Goal: Book appointment/travel/reservation

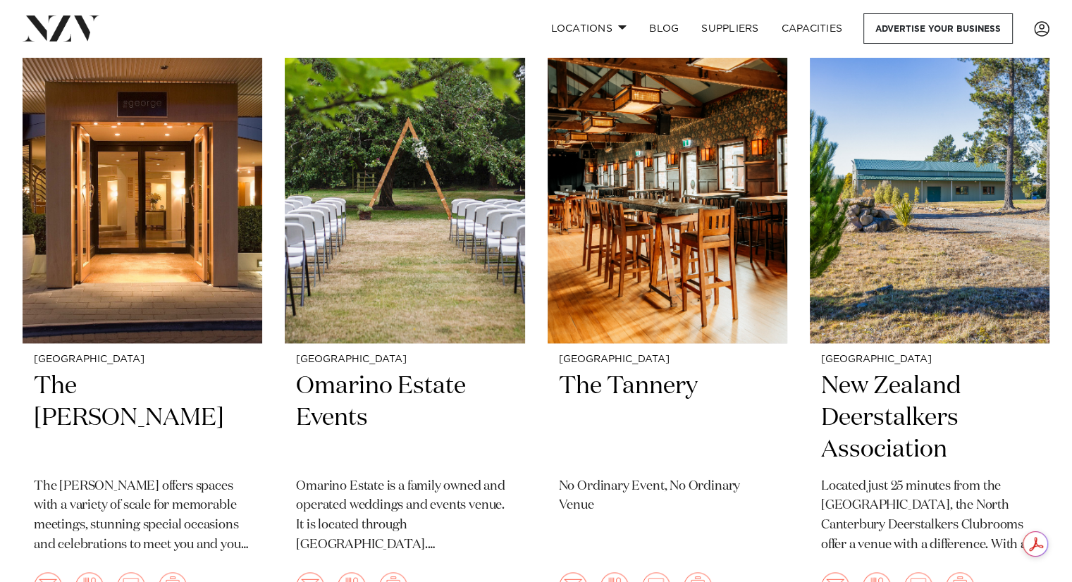
scroll to position [1920, 0]
click at [615, 371] on h2 "The Tannery" at bounding box center [667, 418] width 217 height 95
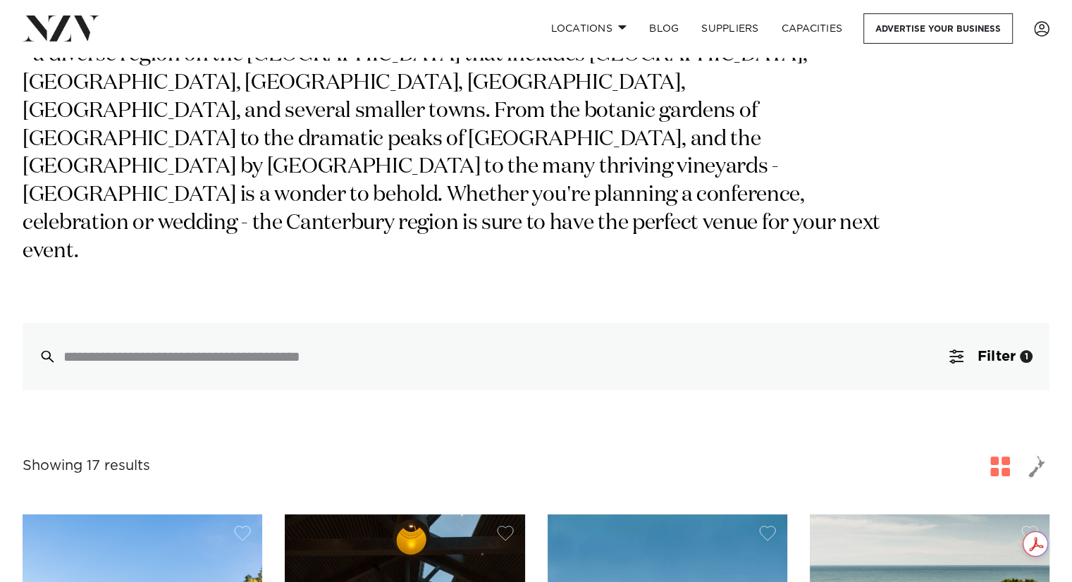
scroll to position [0, 0]
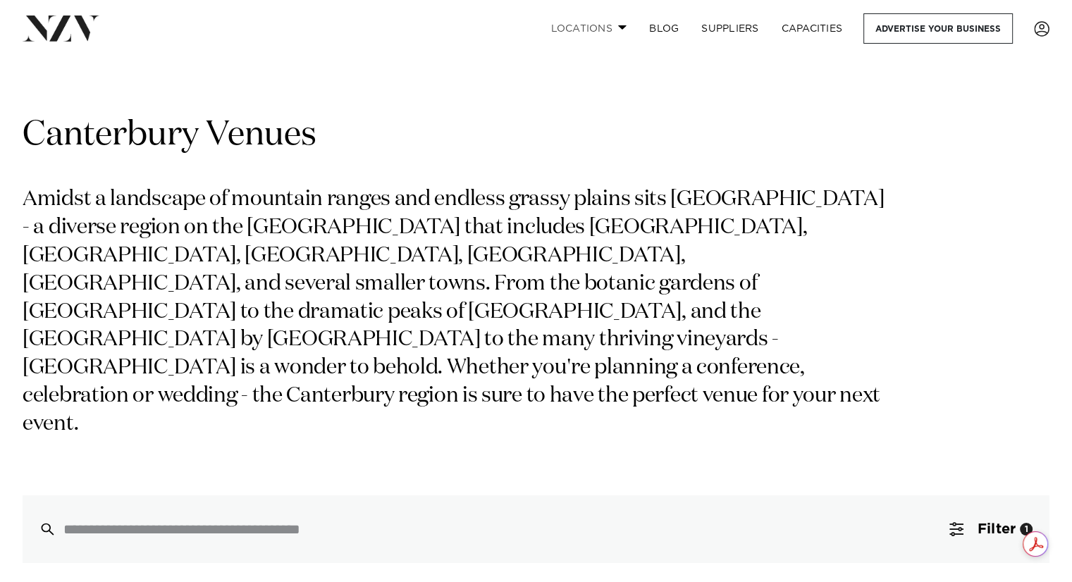
click at [622, 23] on link "Locations" at bounding box center [588, 28] width 99 height 30
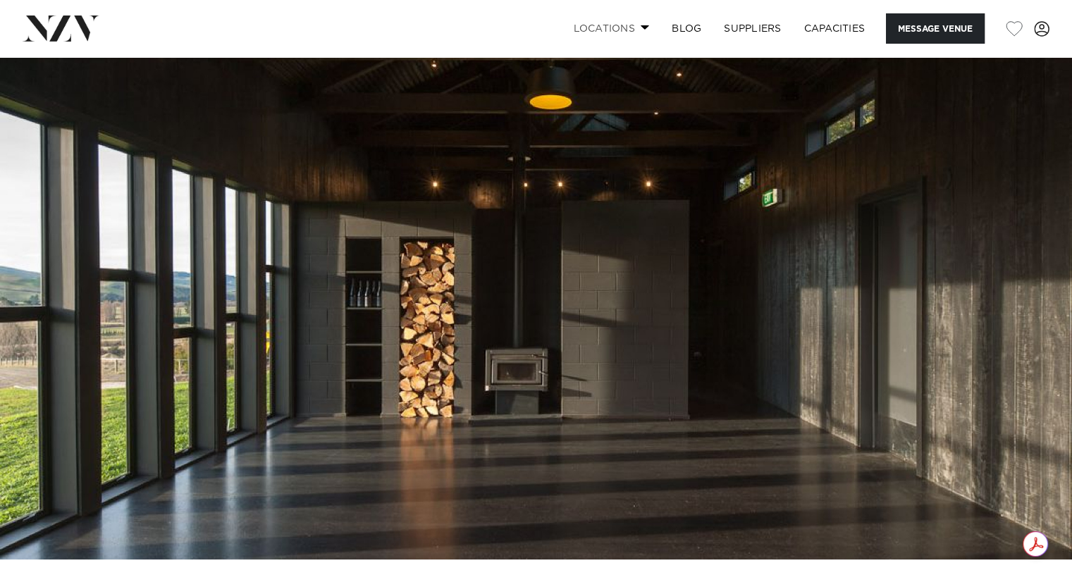
click at [646, 21] on link "Locations" at bounding box center [611, 28] width 99 height 30
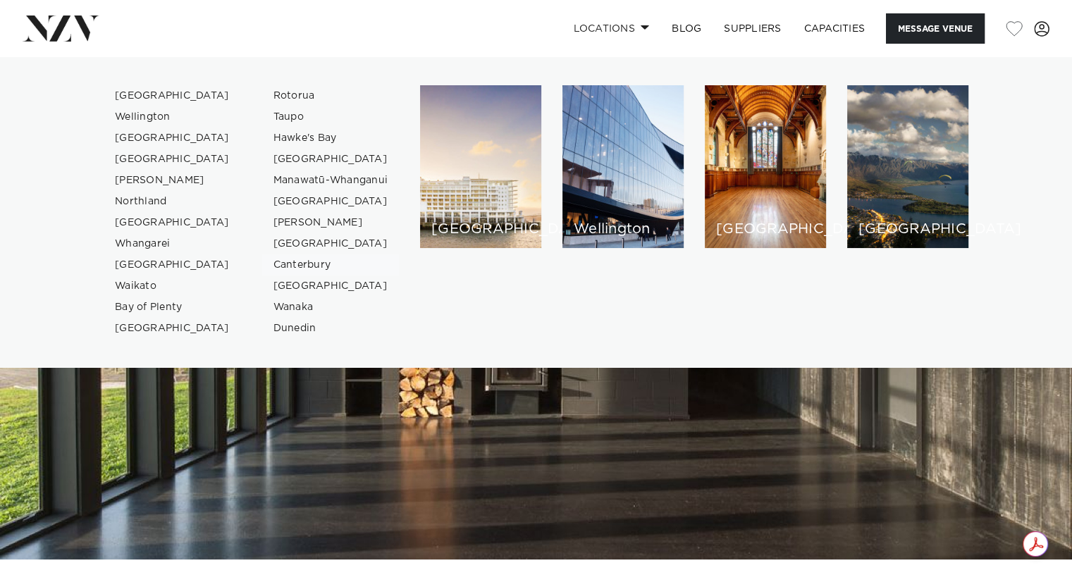
click at [300, 262] on link "Canterbury" at bounding box center [330, 264] width 137 height 21
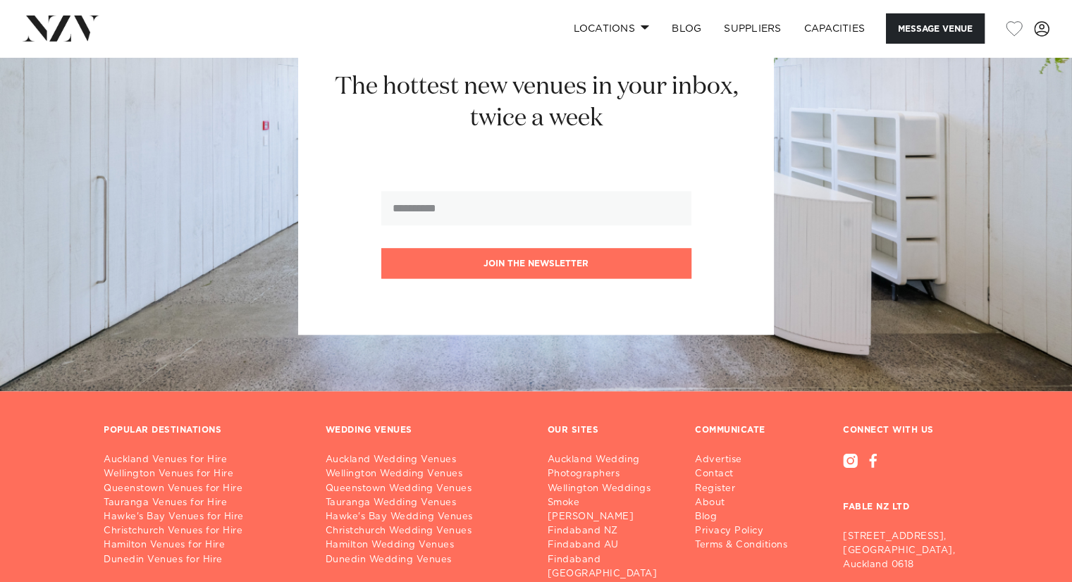
scroll to position [1877, 0]
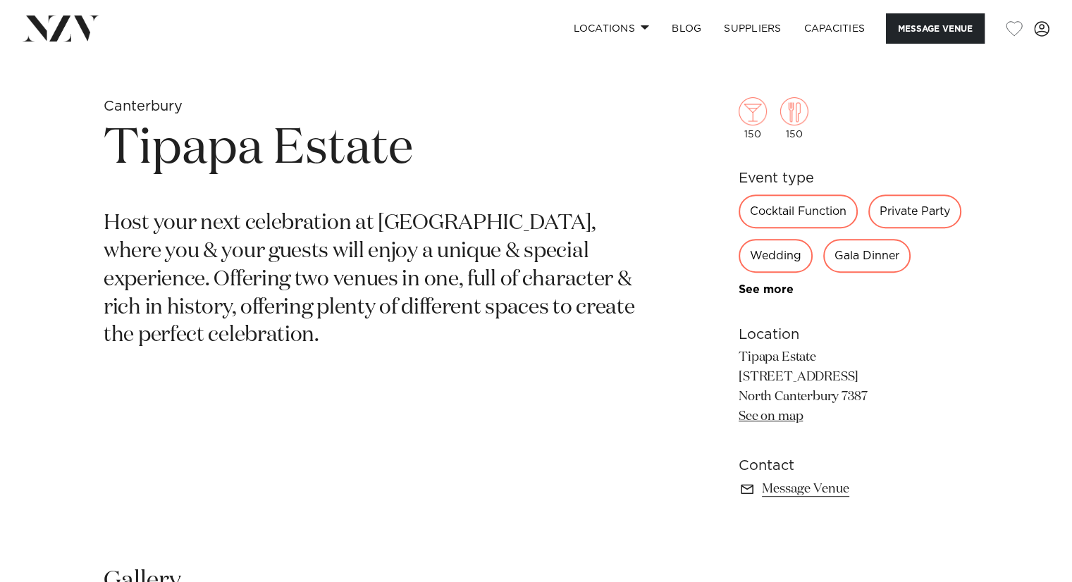
scroll to position [520, 0]
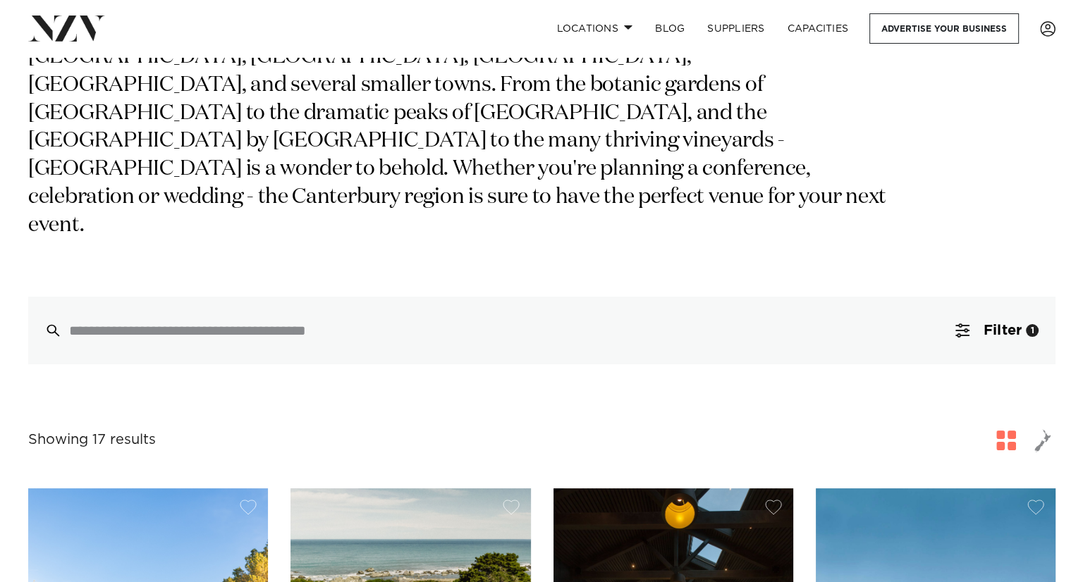
scroll to position [199, 0]
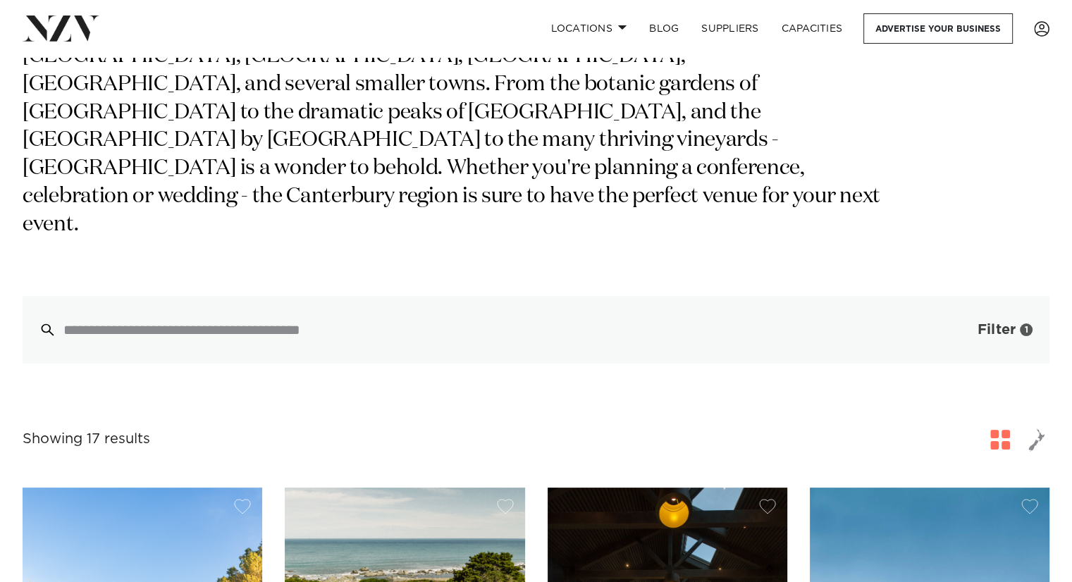
click at [998, 323] on span "Filter" at bounding box center [997, 330] width 38 height 14
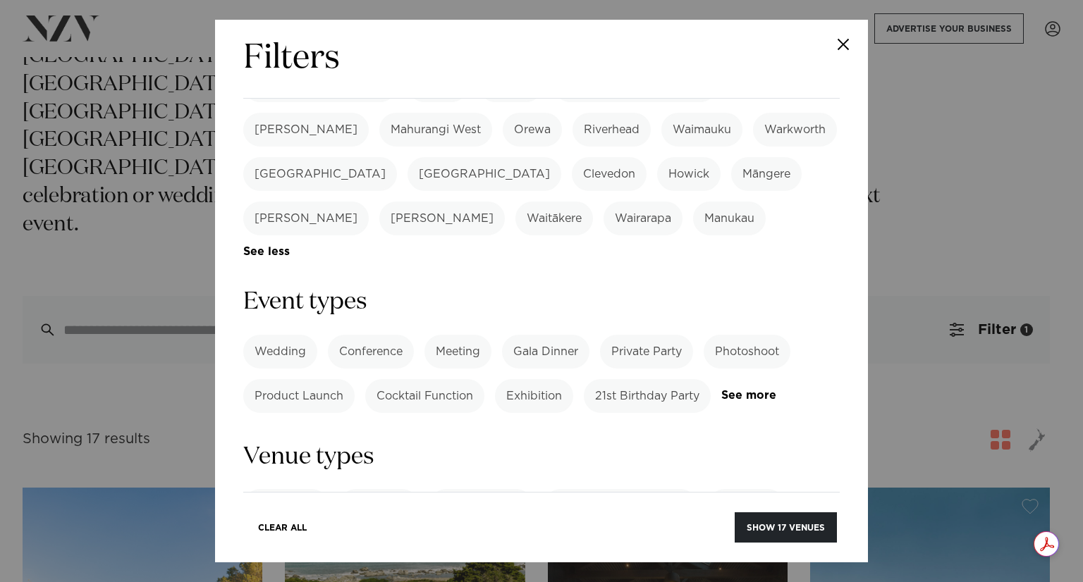
scroll to position [493, 0]
click at [462, 338] on label "Meeting" at bounding box center [457, 355] width 67 height 34
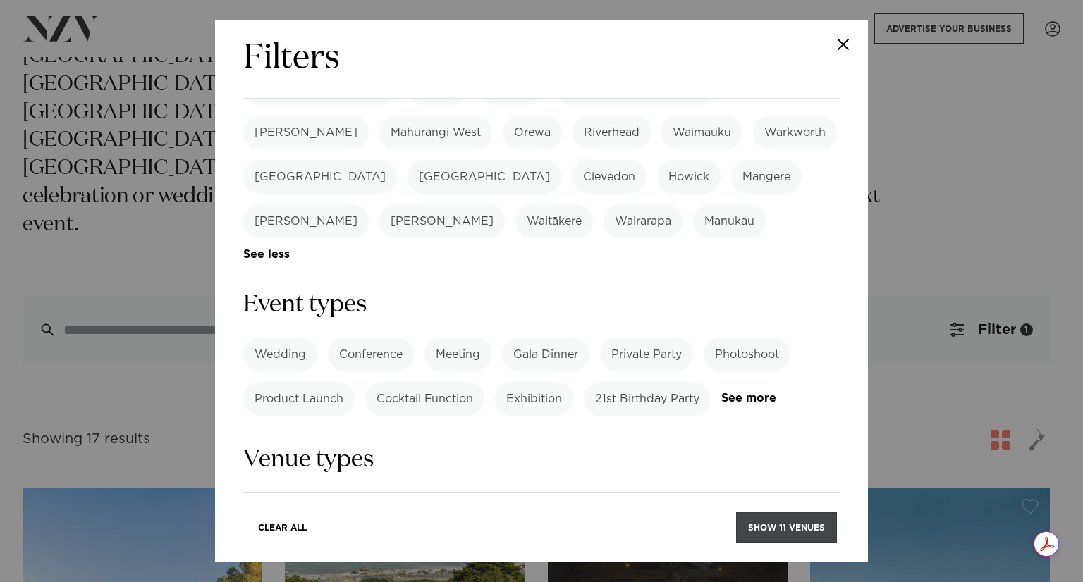
click at [773, 523] on button "Show 11 venues" at bounding box center [786, 527] width 101 height 30
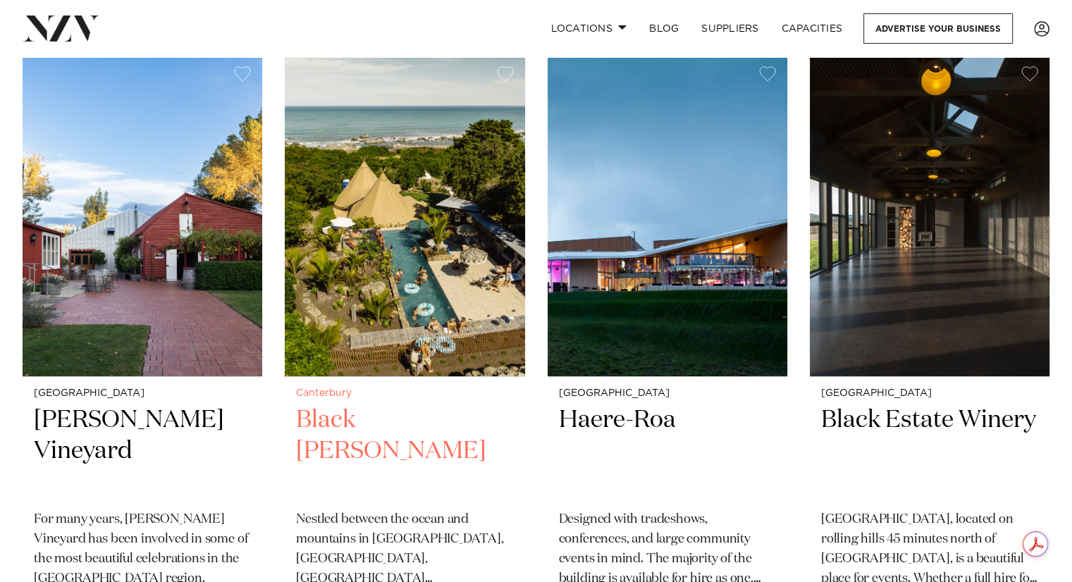
scroll to position [319, 0]
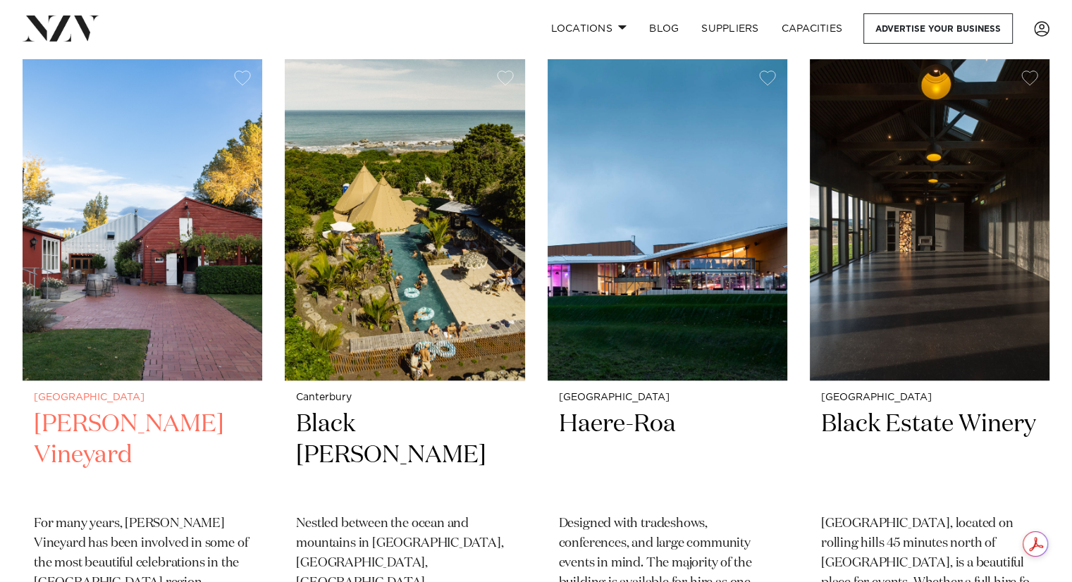
click at [216, 420] on h2 "[PERSON_NAME] Vineyard" at bounding box center [142, 456] width 217 height 95
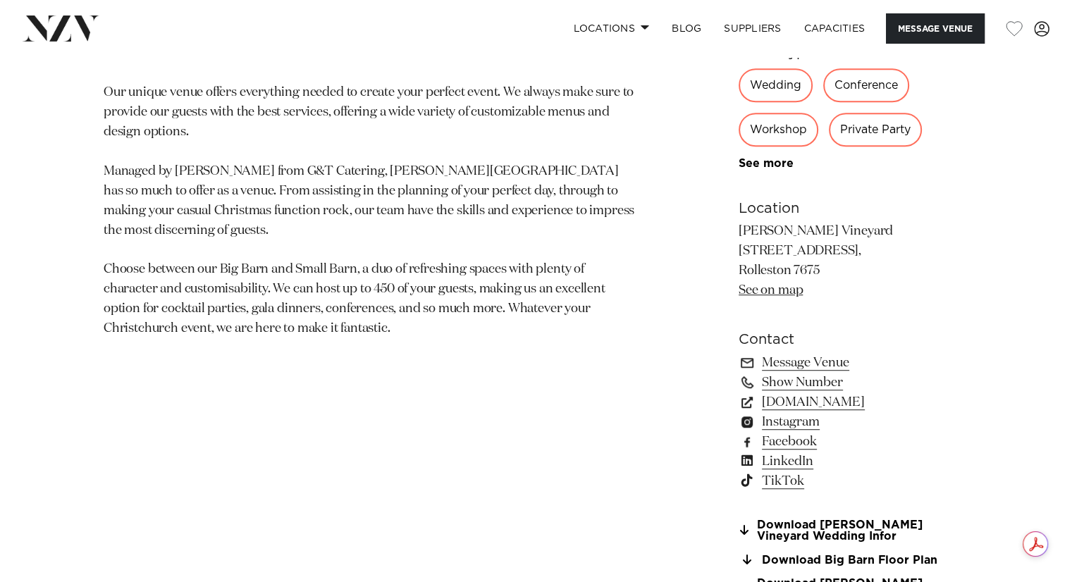
scroll to position [823, 0]
click at [813, 400] on link "[DOMAIN_NAME]" at bounding box center [854, 402] width 230 height 20
